Goal: Information Seeking & Learning: Learn about a topic

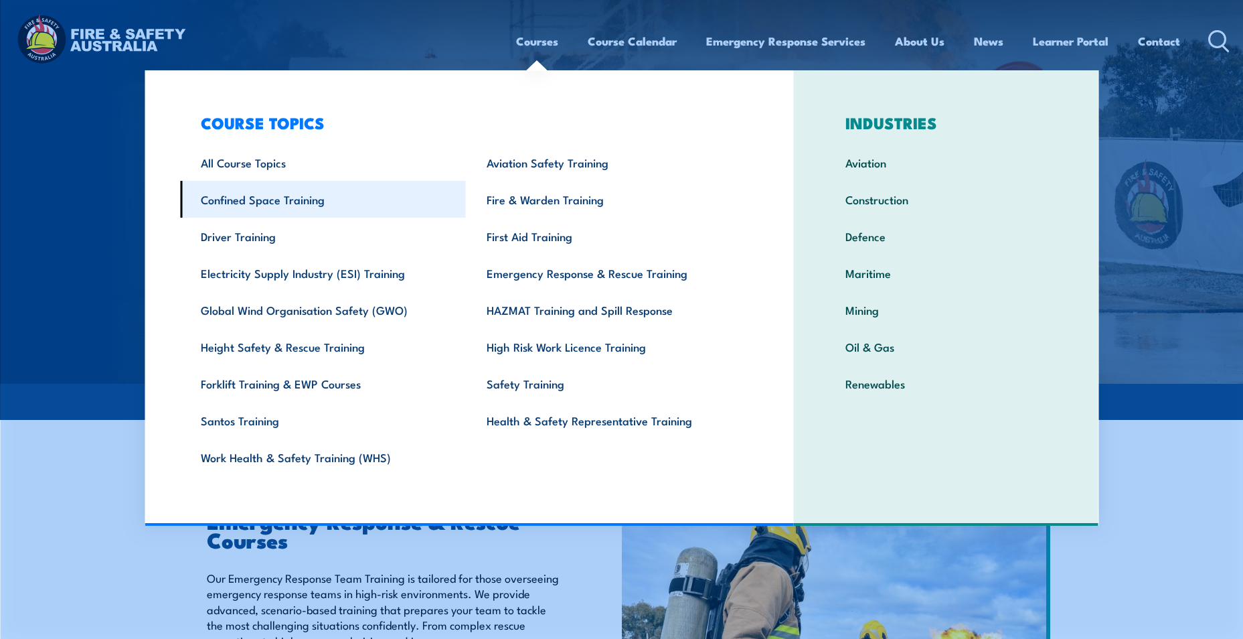
click at [305, 204] on link "Confined Space Training" at bounding box center [323, 199] width 286 height 37
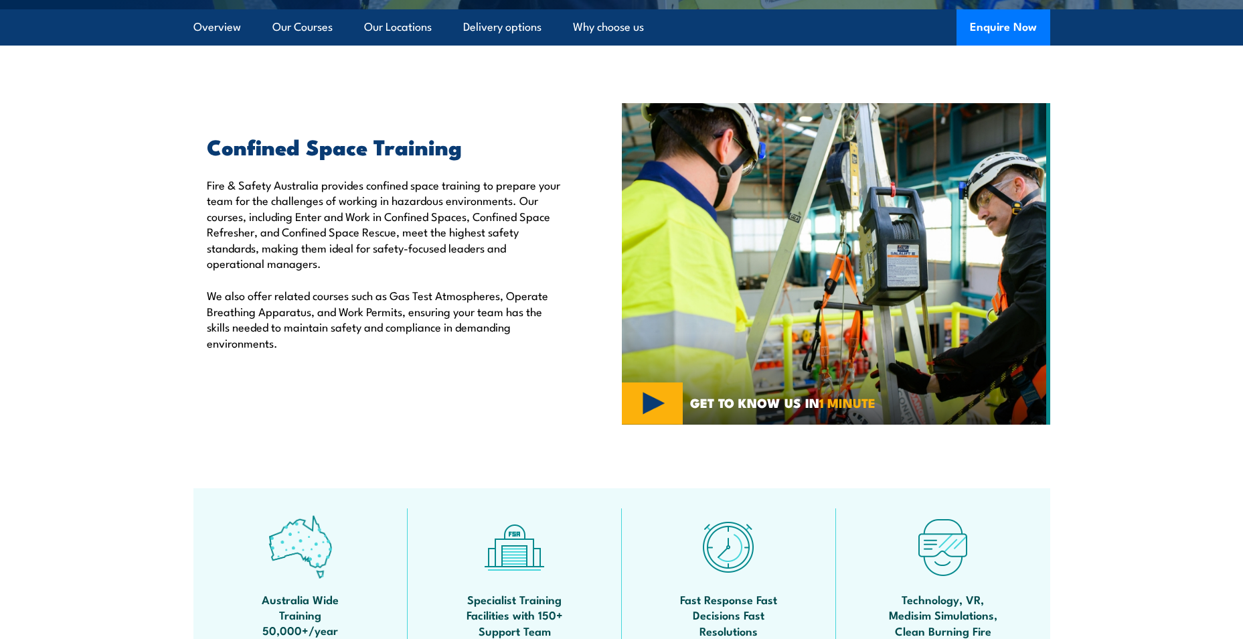
scroll to position [335, 0]
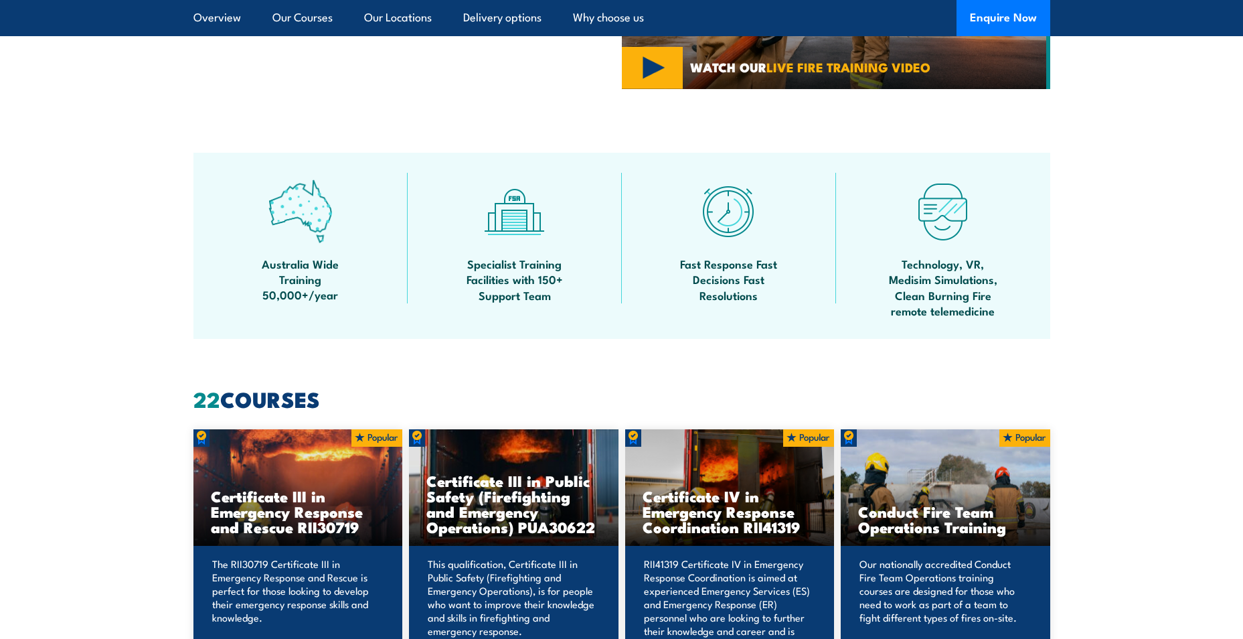
scroll to position [870, 0]
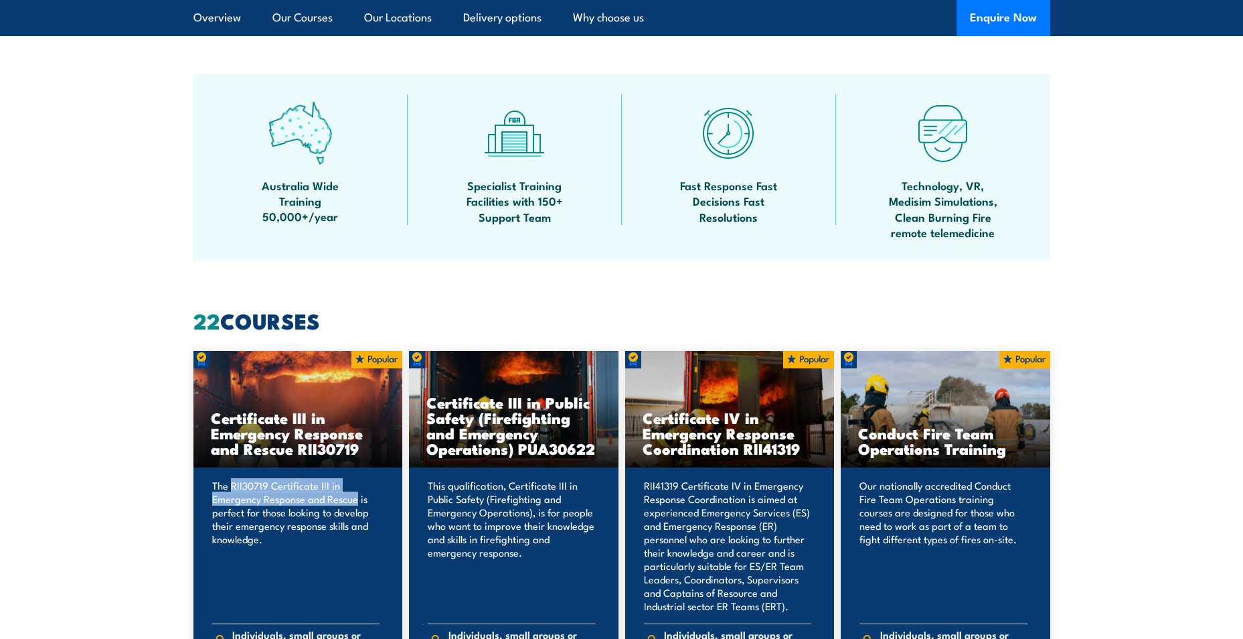
drag, startPoint x: 355, startPoint y: 501, endPoint x: 232, endPoint y: 484, distance: 124.3
click at [232, 484] on p "The RII30719 Certificate III in Emergency Response and Rescue is perfect for th…" at bounding box center [296, 546] width 168 height 134
copy p "RII30719 Certificate III in Emergency Response and Rescue"
